Goal: Information Seeking & Learning: Learn about a topic

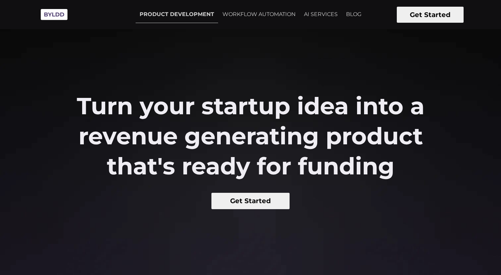
click at [316, 17] on link "AI SERVICES" at bounding box center [321, 14] width 42 height 17
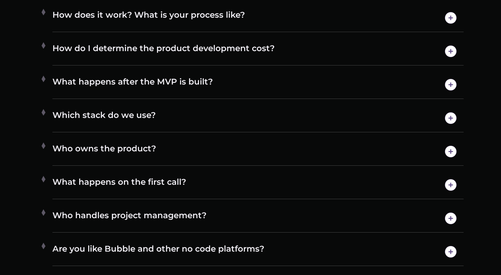
scroll to position [3652, 0]
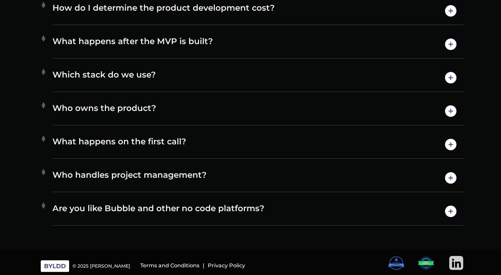
click at [46, 104] on img at bounding box center [43, 105] width 9 height 9
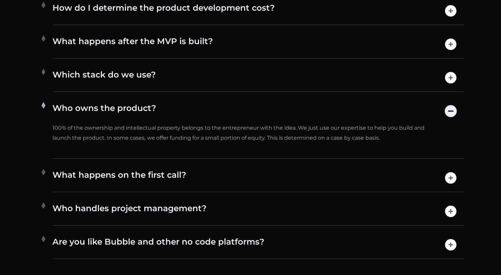
click at [46, 104] on img at bounding box center [43, 105] width 9 height 9
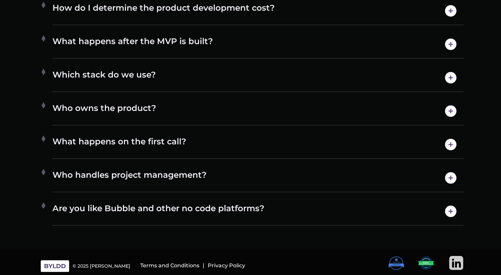
click at [46, 104] on img at bounding box center [43, 105] width 9 height 9
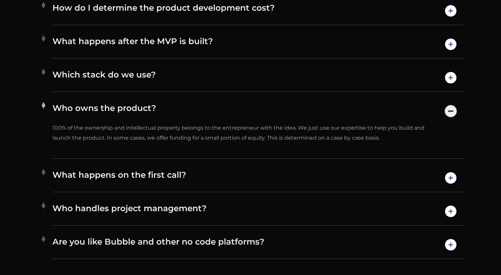
click at [46, 104] on img at bounding box center [43, 105] width 9 height 9
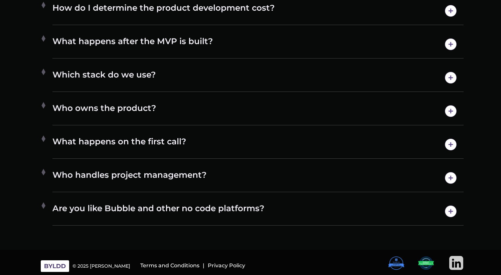
click at [46, 104] on img at bounding box center [43, 105] width 9 height 9
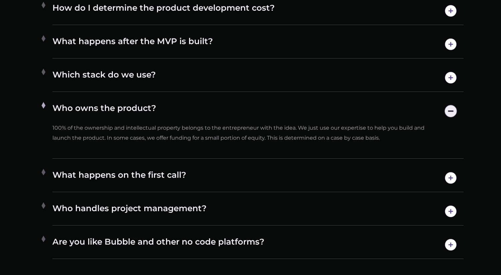
click at [46, 104] on img at bounding box center [43, 105] width 9 height 9
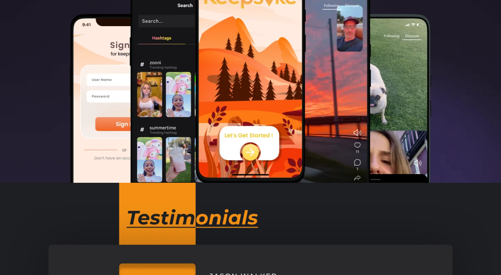
scroll to position [324, 0]
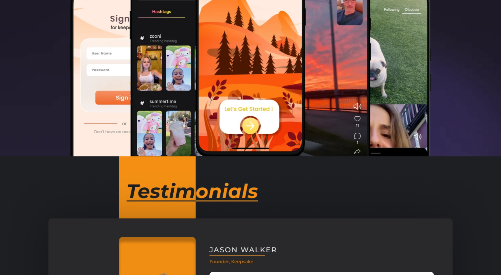
click at [218, 122] on img at bounding box center [250, 39] width 111 height 235
click at [151, 123] on img at bounding box center [185, 74] width 111 height 235
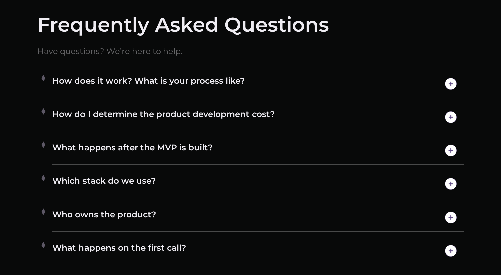
scroll to position [3625, 0]
